Goal: Check status: Check status

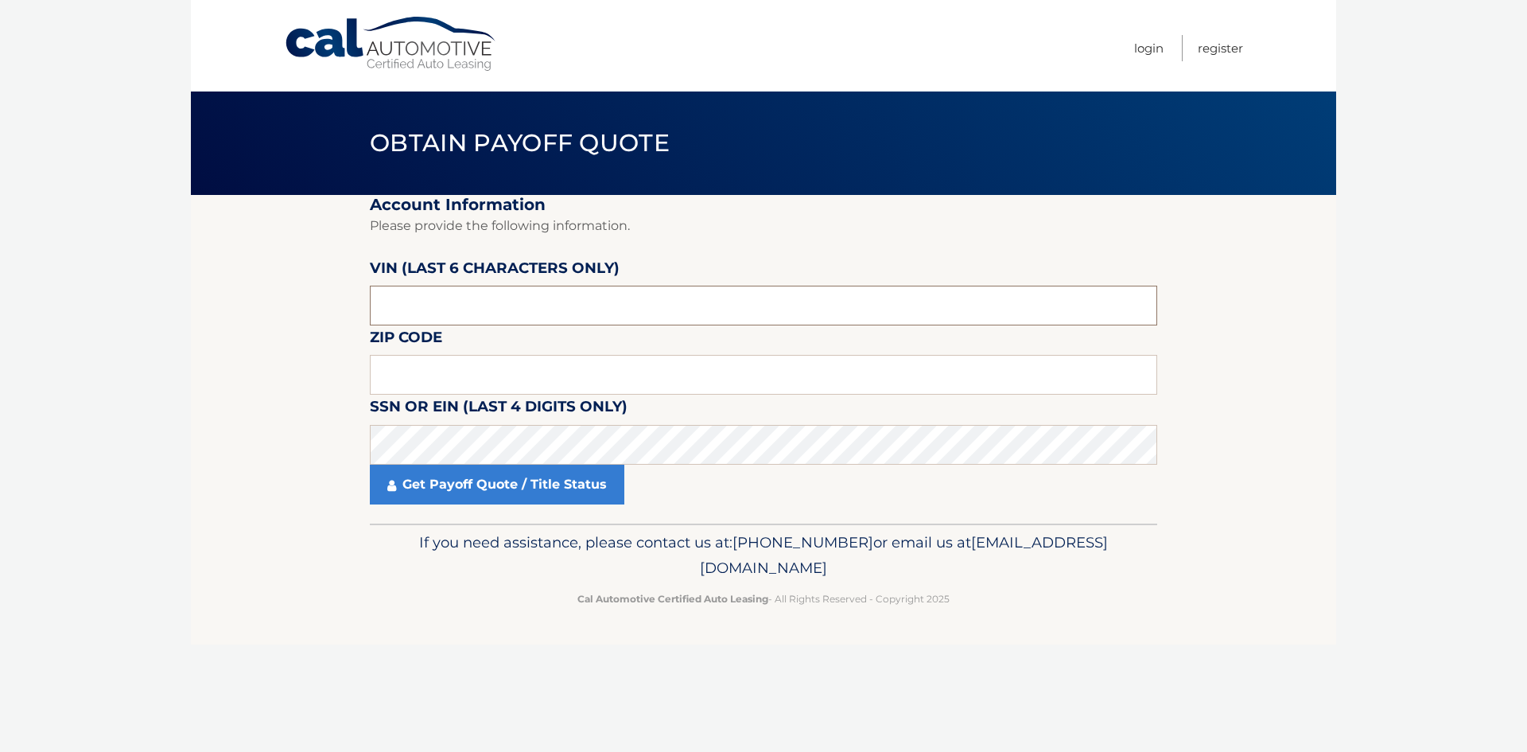
click at [482, 305] on input "text" at bounding box center [763, 306] width 787 height 40
type input "277559"
type input "11741"
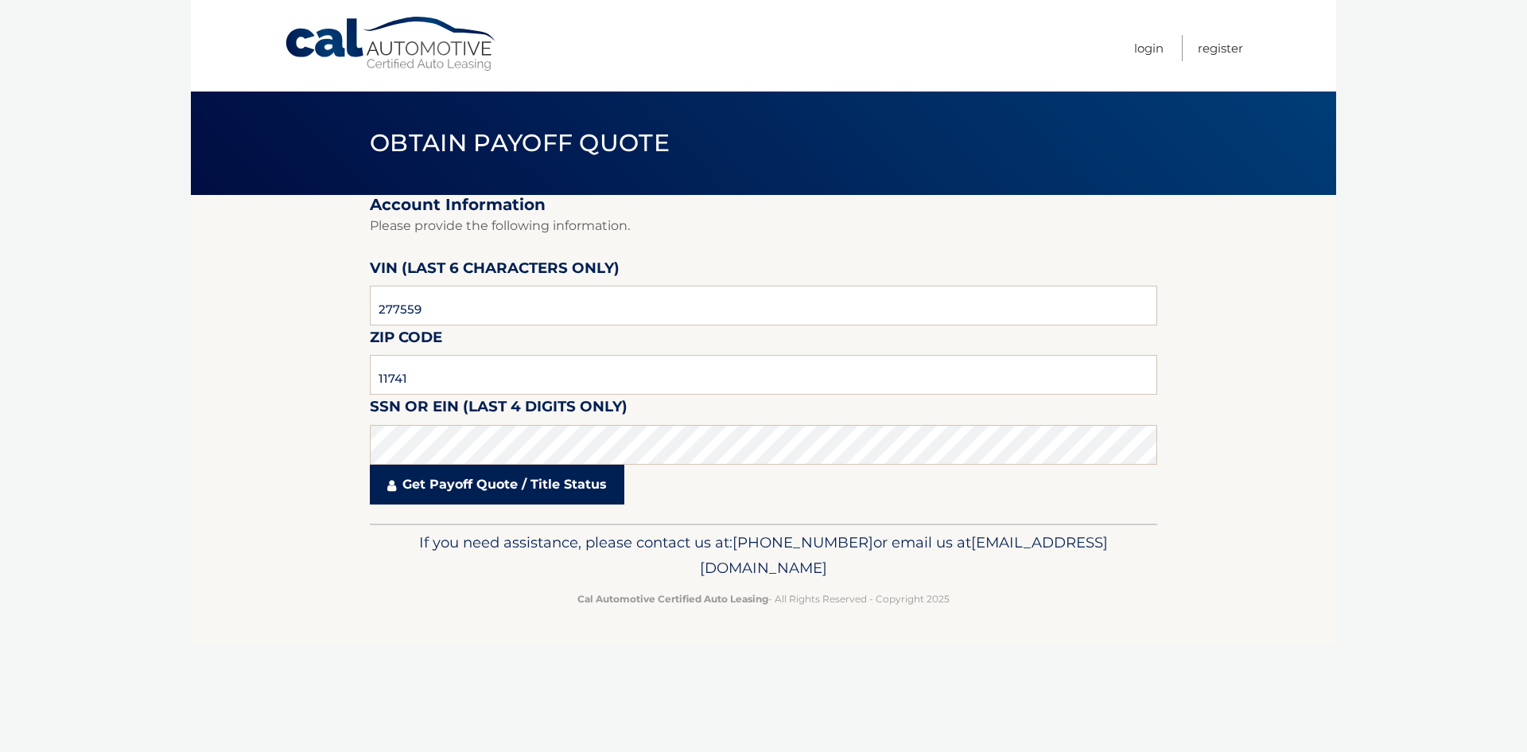
click at [530, 488] on link "Get Payoff Quote / Title Status" at bounding box center [497, 485] width 255 height 40
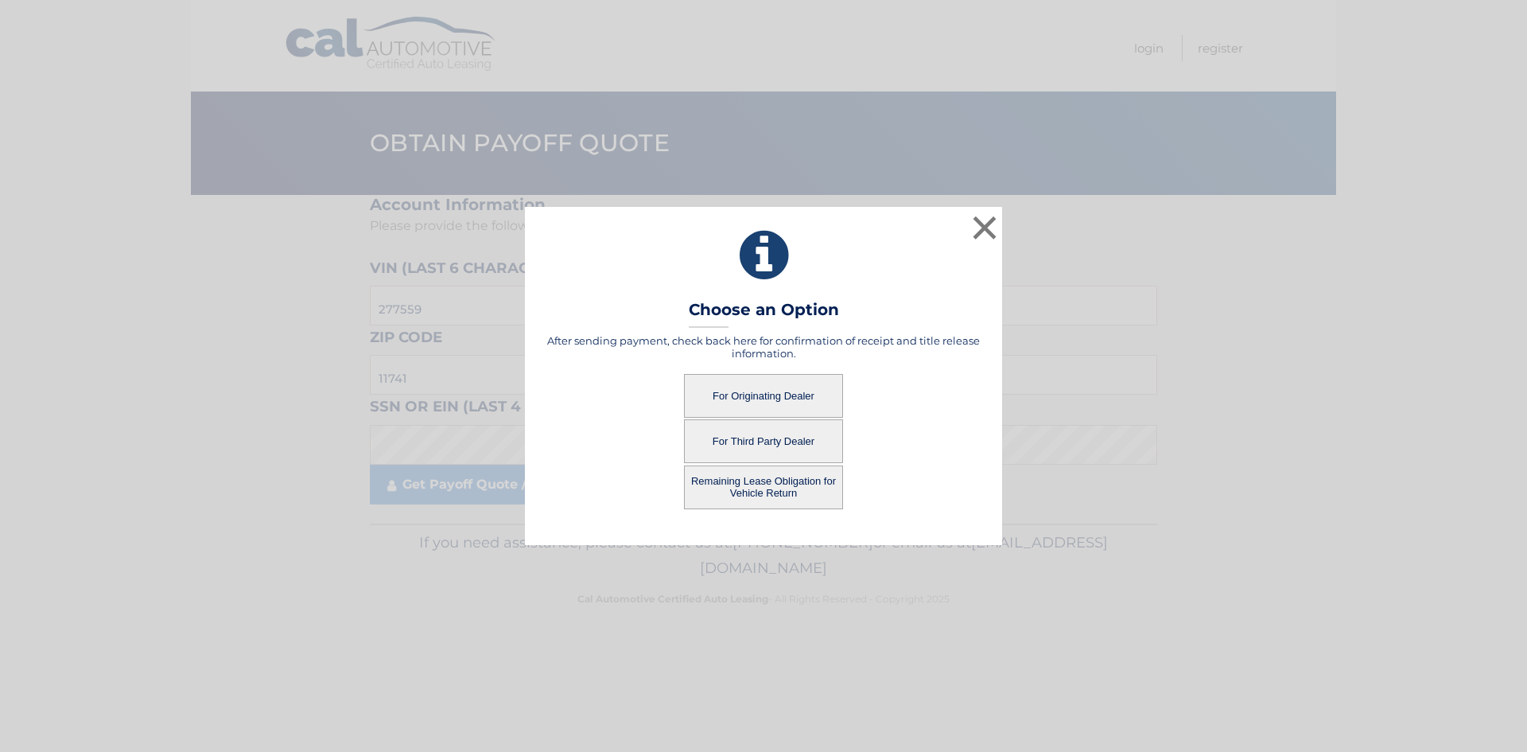
click at [750, 393] on button "For Originating Dealer" at bounding box center [763, 396] width 159 height 44
click at [738, 380] on button "For Originating Dealer" at bounding box center [763, 396] width 159 height 44
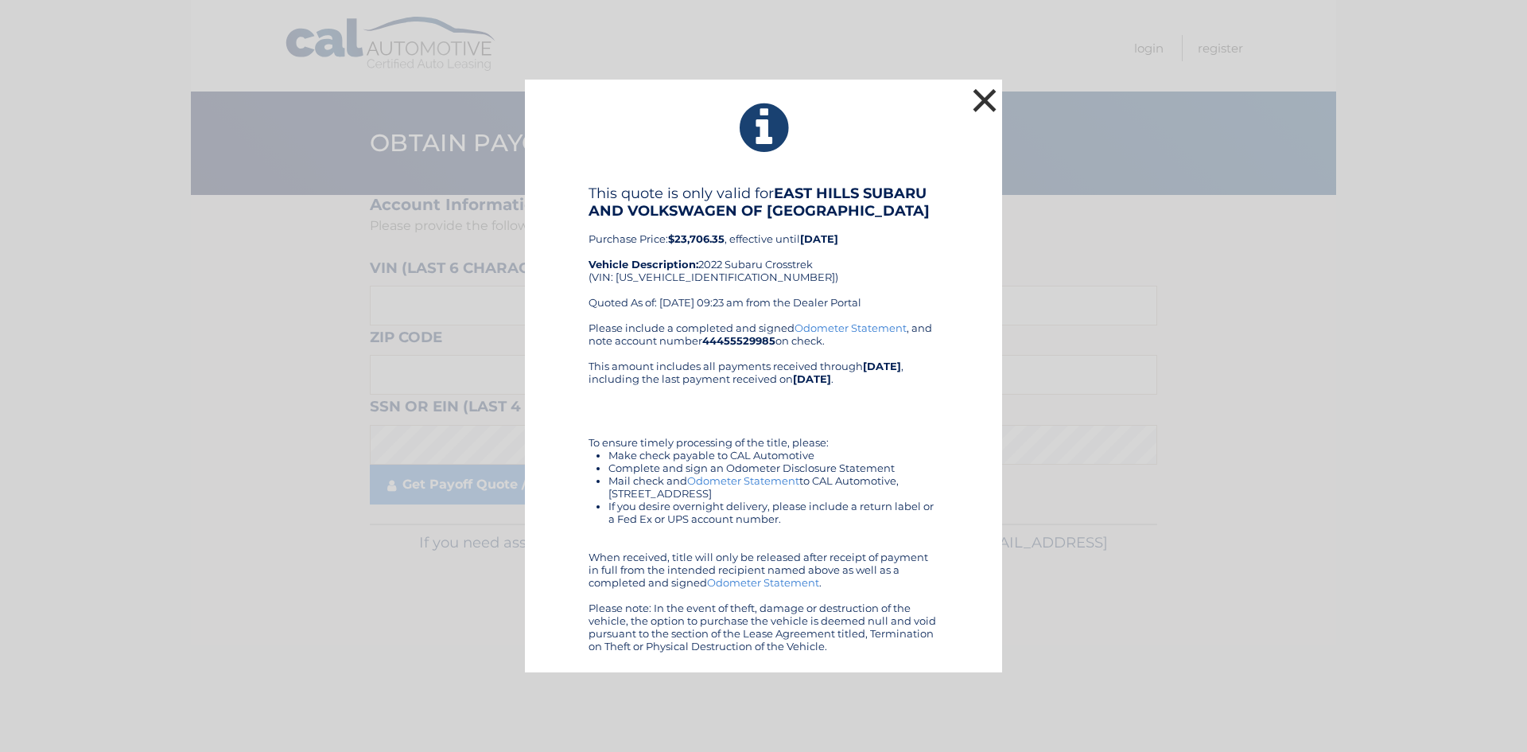
click at [984, 89] on button "×" at bounding box center [985, 100] width 32 height 32
